Goal: Information Seeking & Learning: Learn about a topic

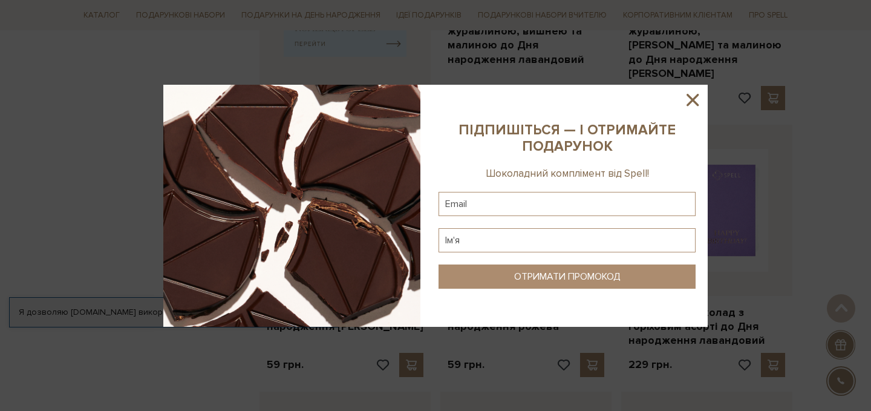
scroll to position [665, 0]
click at [694, 94] on icon at bounding box center [692, 100] width 21 height 21
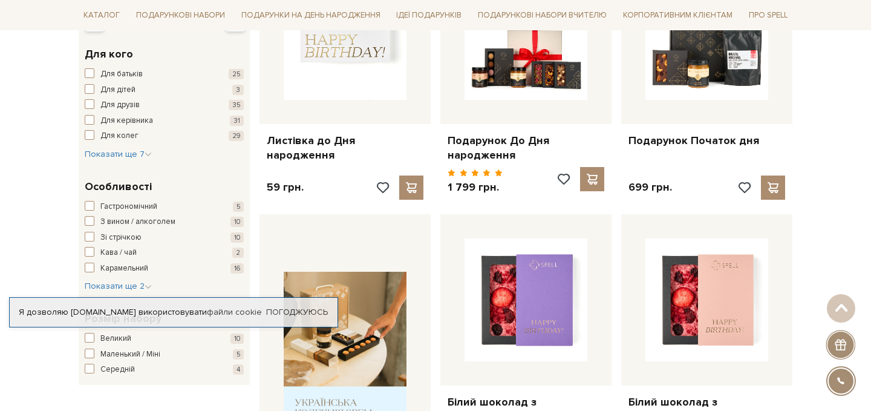
scroll to position [0, 0]
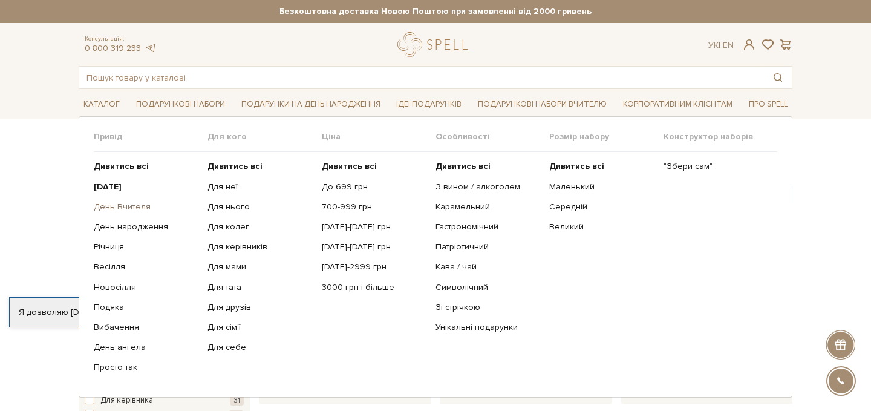
click at [142, 204] on link "День Вчителя" at bounding box center [146, 206] width 105 height 11
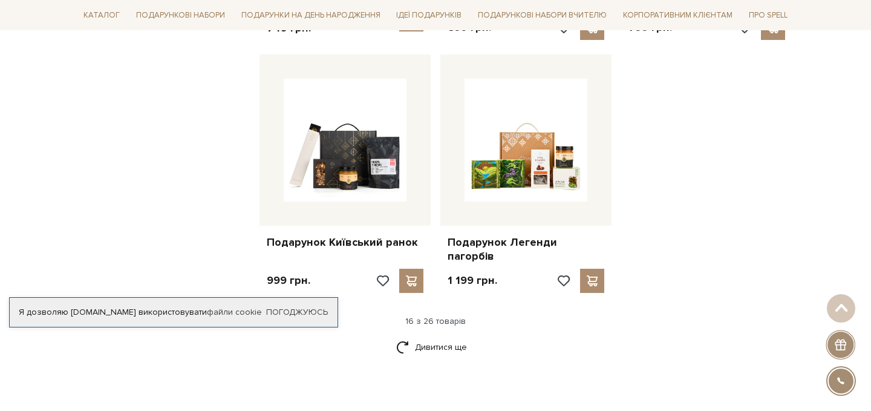
scroll to position [1469, 0]
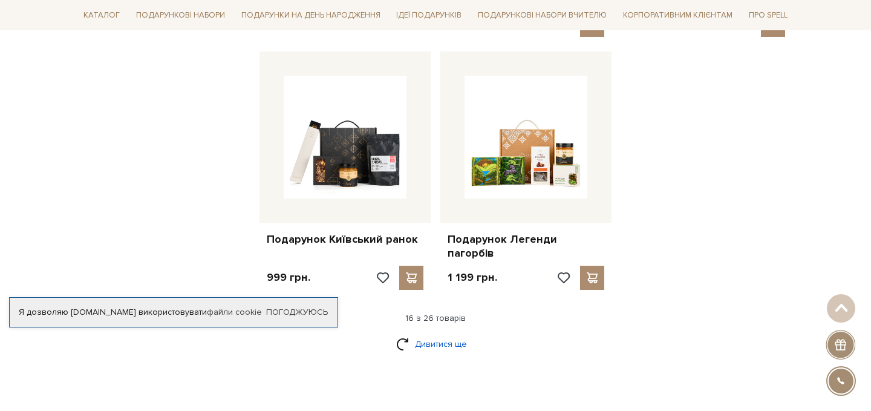
click at [439, 333] on link "Дивитися ще" at bounding box center [435, 343] width 79 height 21
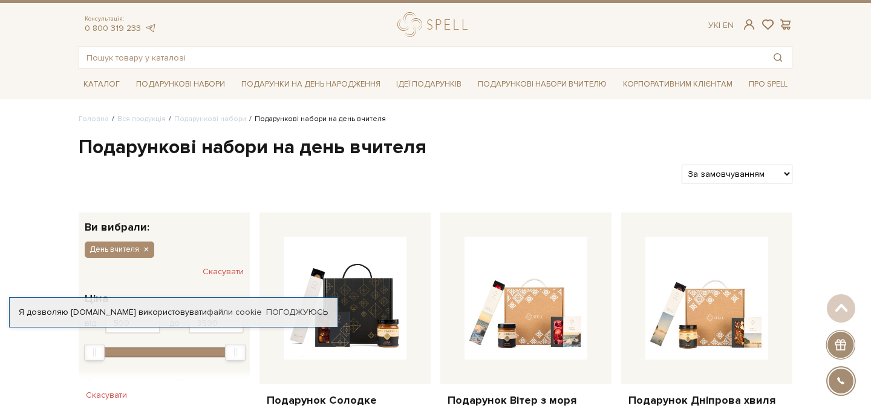
scroll to position [0, 0]
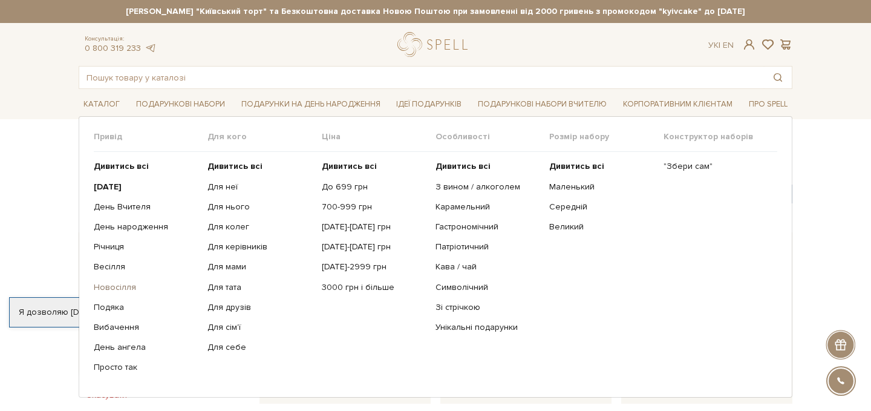
click at [112, 290] on link "Новосілля" at bounding box center [146, 287] width 105 height 11
